Goal: Navigation & Orientation: Locate item on page

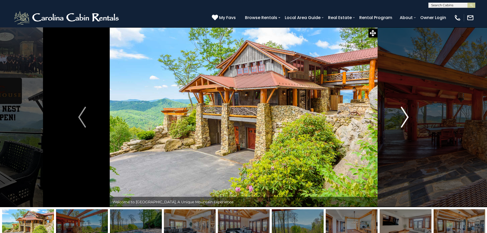
click at [405, 114] on img "Next" at bounding box center [405, 117] width 8 height 21
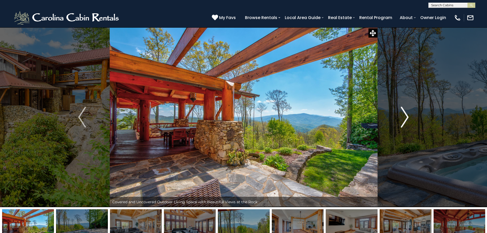
click at [405, 114] on img "Next" at bounding box center [405, 117] width 8 height 21
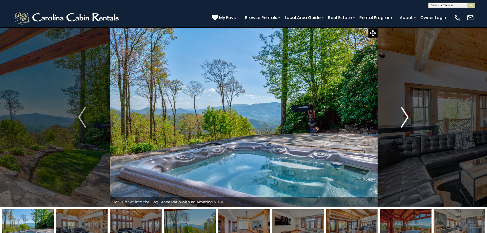
click at [407, 114] on img "Next" at bounding box center [405, 117] width 8 height 21
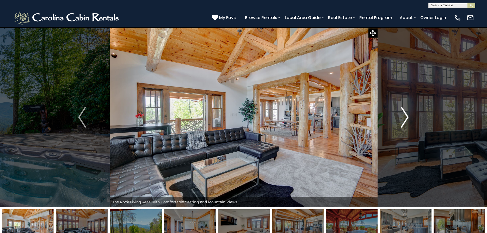
click at [407, 114] on img "Next" at bounding box center [405, 117] width 8 height 21
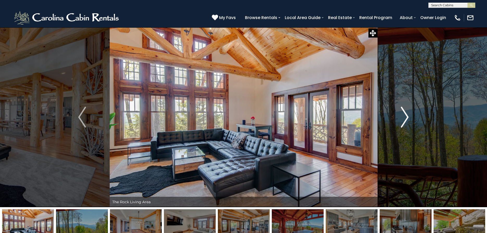
click at [407, 114] on img "Next" at bounding box center [405, 117] width 8 height 21
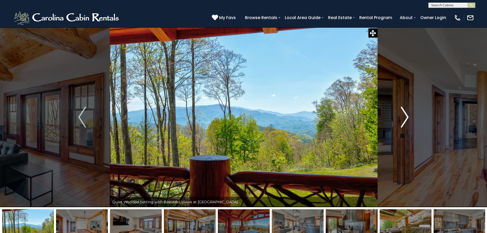
click at [407, 114] on img "Next" at bounding box center [405, 117] width 8 height 21
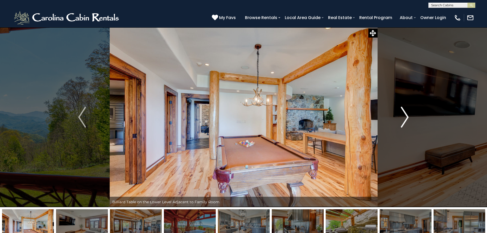
click at [407, 114] on img "Next" at bounding box center [405, 117] width 8 height 21
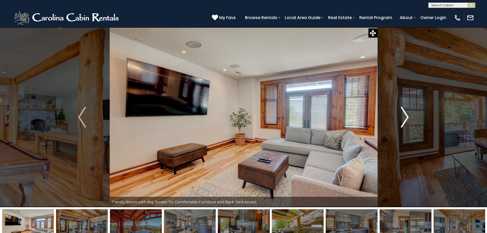
click at [407, 114] on img "Next" at bounding box center [405, 117] width 8 height 21
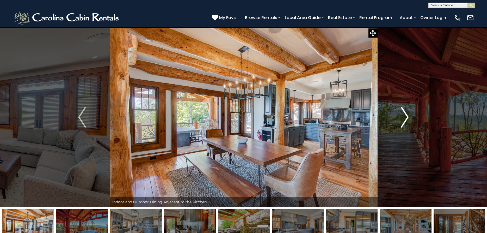
click at [407, 114] on img "Next" at bounding box center [405, 117] width 8 height 21
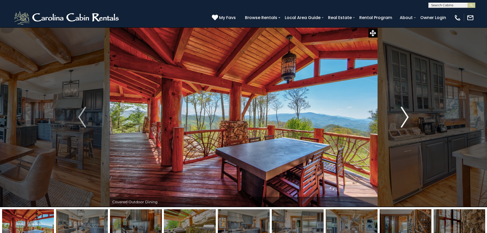
click at [407, 114] on img "Next" at bounding box center [405, 117] width 8 height 21
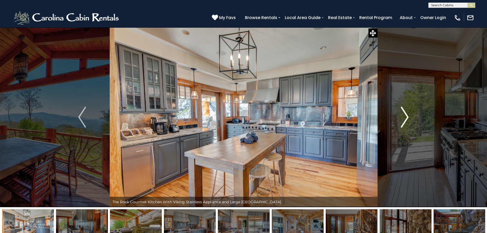
click at [407, 114] on img "Next" at bounding box center [405, 117] width 8 height 21
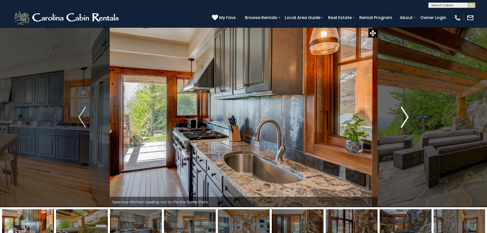
click at [407, 114] on img "Next" at bounding box center [405, 117] width 8 height 21
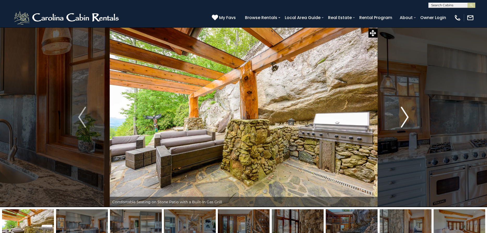
click at [407, 114] on img "Next" at bounding box center [405, 117] width 8 height 21
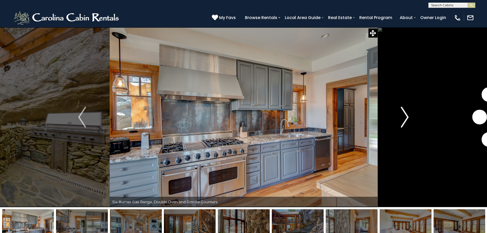
click at [407, 114] on img "Next" at bounding box center [405, 117] width 8 height 21
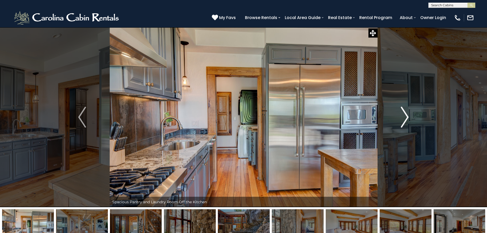
click at [407, 114] on img "Next" at bounding box center [405, 117] width 8 height 21
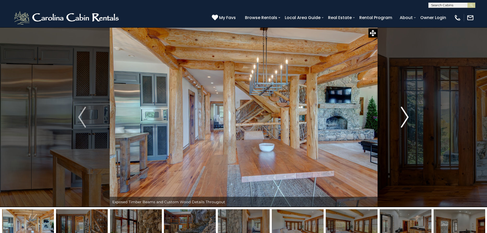
click at [407, 114] on img "Next" at bounding box center [405, 117] width 8 height 21
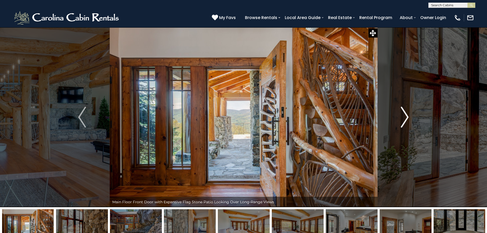
click at [407, 114] on img "Next" at bounding box center [405, 117] width 8 height 21
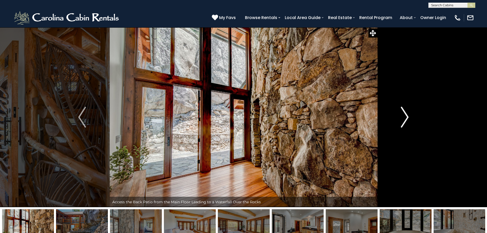
click at [407, 114] on img "Next" at bounding box center [405, 117] width 8 height 21
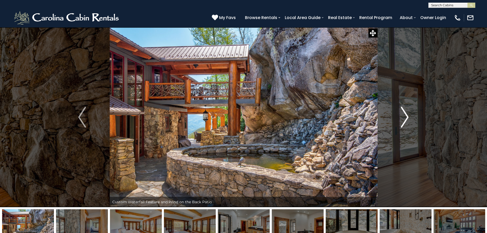
click at [407, 114] on img "Next" at bounding box center [405, 117] width 8 height 21
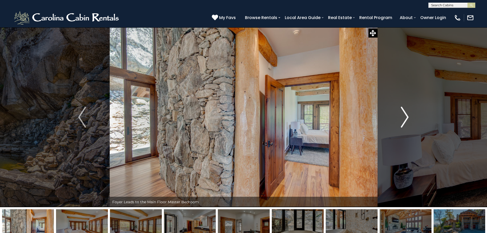
click at [407, 114] on img "Next" at bounding box center [405, 117] width 8 height 21
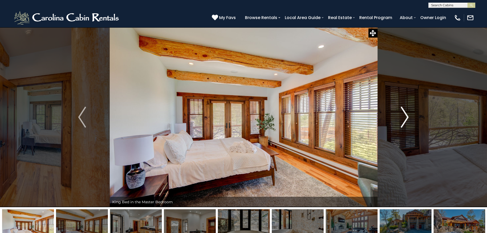
click at [407, 114] on img "Next" at bounding box center [405, 117] width 8 height 21
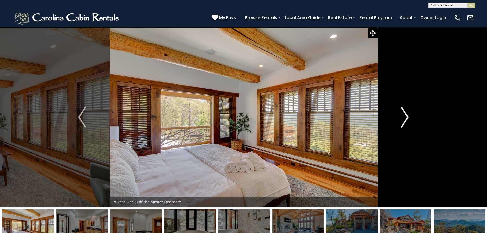
click at [407, 114] on img "Next" at bounding box center [405, 117] width 8 height 21
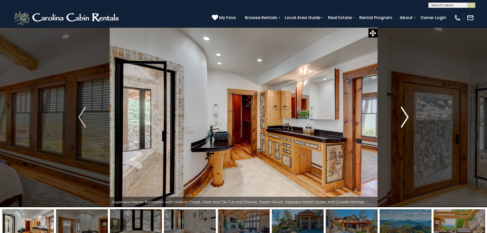
click at [407, 114] on img "Next" at bounding box center [405, 117] width 8 height 21
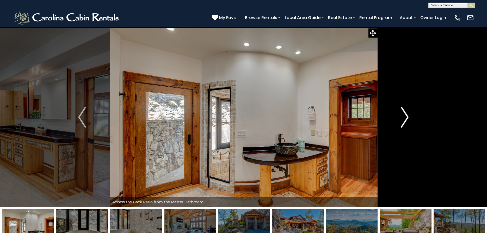
click at [407, 114] on img "Next" at bounding box center [405, 117] width 8 height 21
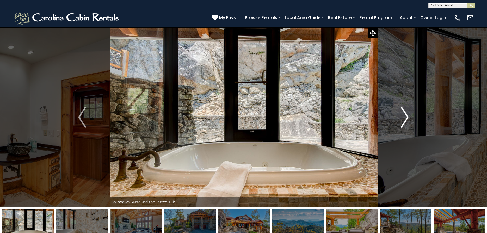
click at [407, 114] on img "Next" at bounding box center [405, 117] width 8 height 21
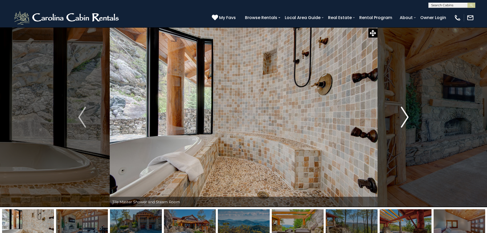
click at [407, 114] on img "Next" at bounding box center [405, 117] width 8 height 21
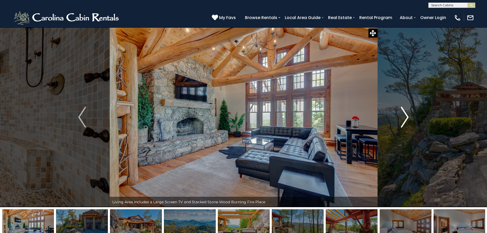
click at [407, 114] on img "Next" at bounding box center [405, 117] width 8 height 21
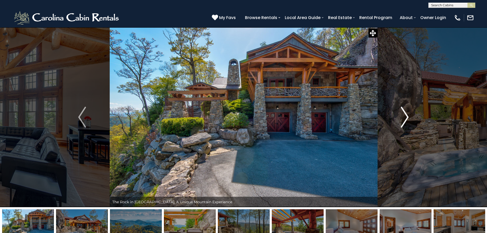
click at [407, 114] on img "Next" at bounding box center [405, 117] width 8 height 21
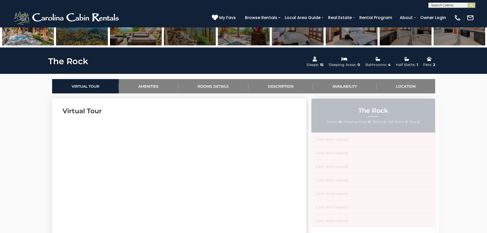
scroll to position [213, 0]
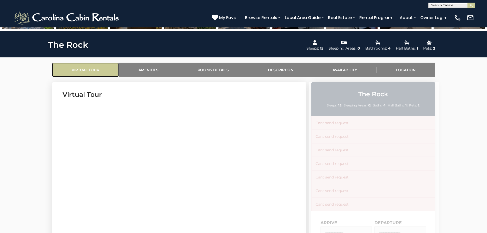
click at [92, 67] on link "Virtual Tour" at bounding box center [85, 70] width 67 height 14
